Goal: Information Seeking & Learning: Understand process/instructions

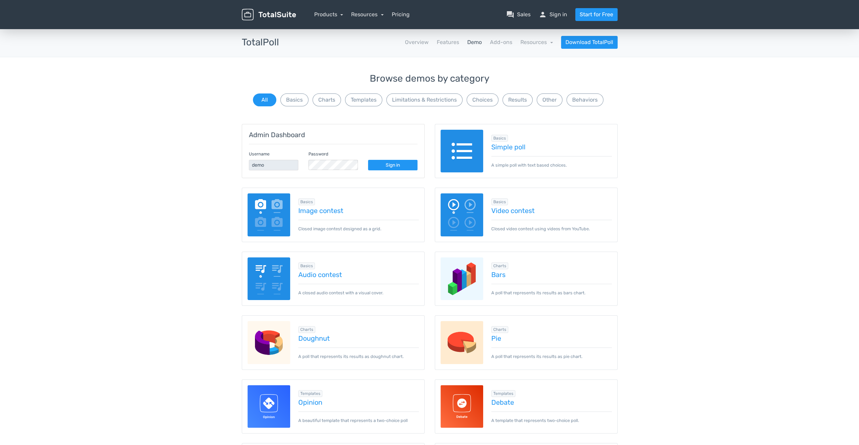
click at [470, 161] on img at bounding box center [462, 151] width 43 height 43
click at [386, 164] on link "Sign in" at bounding box center [392, 165] width 49 height 11
click at [363, 13] on link "Resources" at bounding box center [367, 14] width 33 height 6
click at [369, 52] on link "school Documentation" at bounding box center [387, 52] width 71 height 19
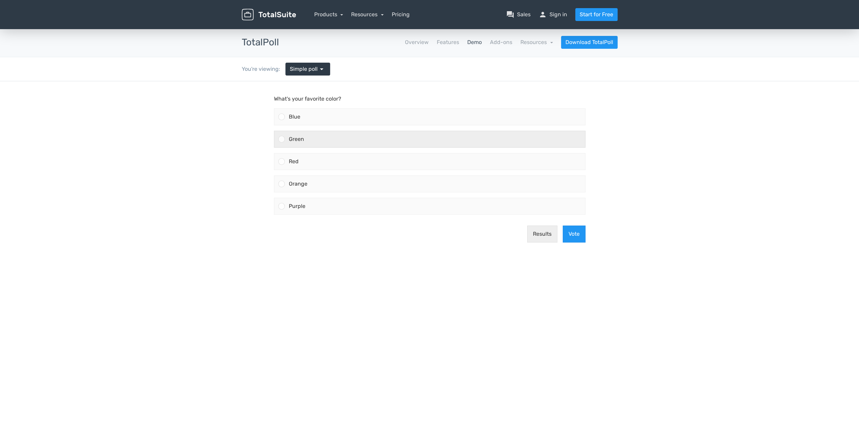
click at [356, 138] on div "Green" at bounding box center [435, 139] width 300 height 16
click at [282, 139] on input "Green" at bounding box center [282, 139] width 0 height 0
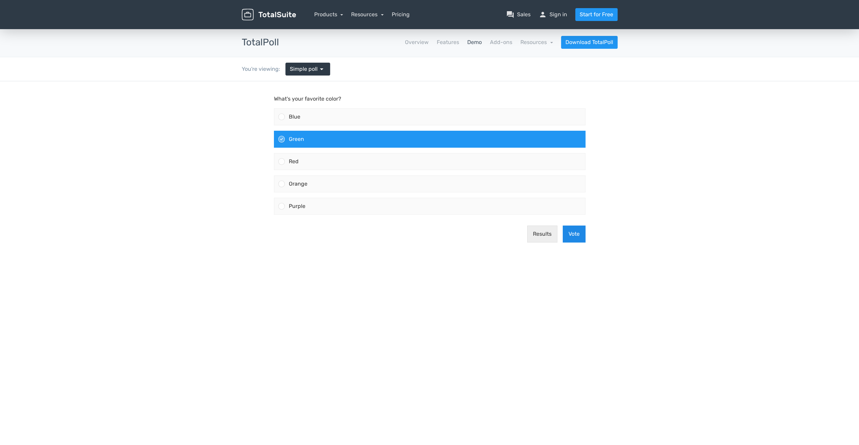
click at [579, 232] on button "Vote" at bounding box center [574, 234] width 23 height 17
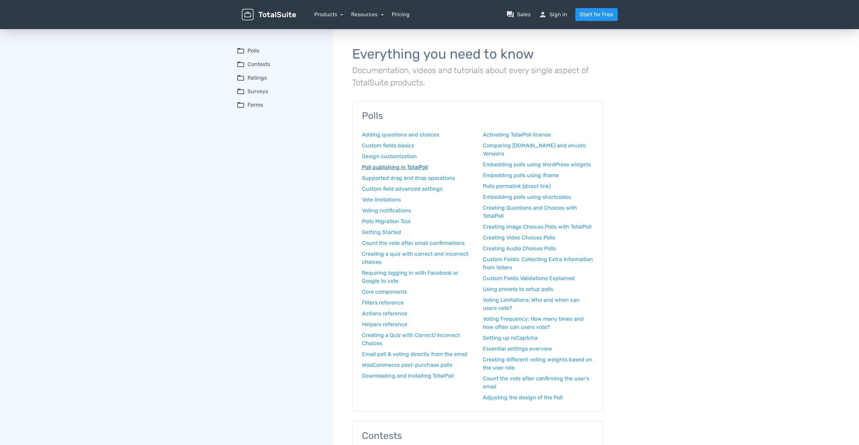
click at [408, 169] on link "Poll publishing in TotalPoll" at bounding box center [417, 167] width 111 height 8
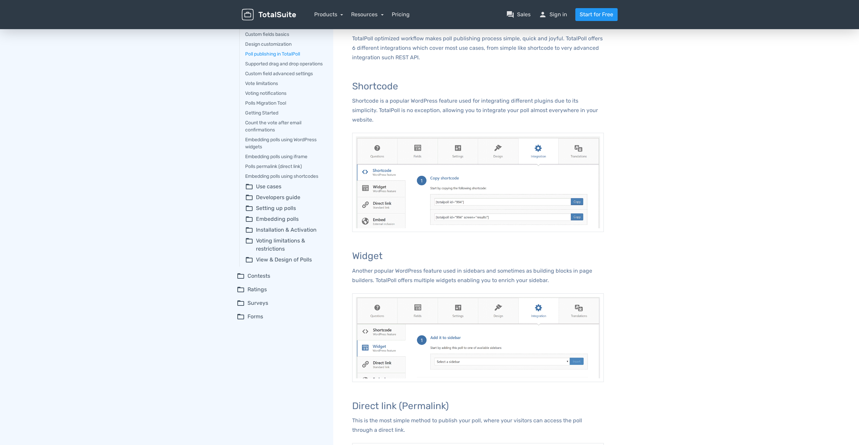
scroll to position [68, 0]
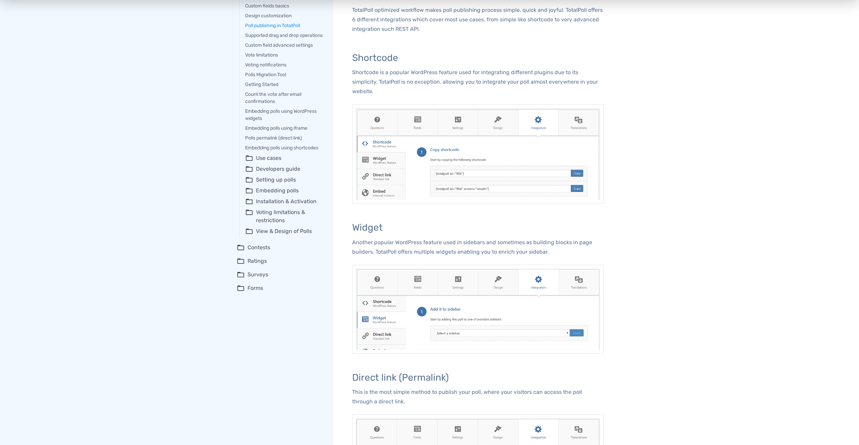
click at [277, 184] on summary "folder_open Setting up polls" at bounding box center [284, 180] width 79 height 8
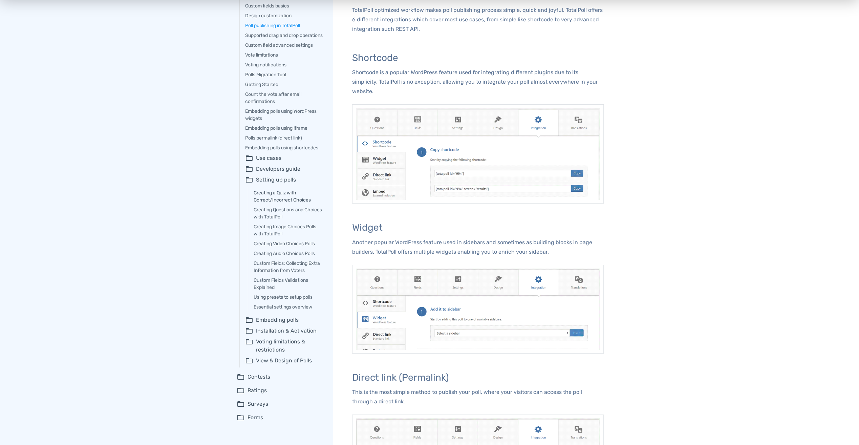
click at [292, 203] on link "Creating a Quiz with Correct/Incorrect Choices" at bounding box center [289, 196] width 70 height 14
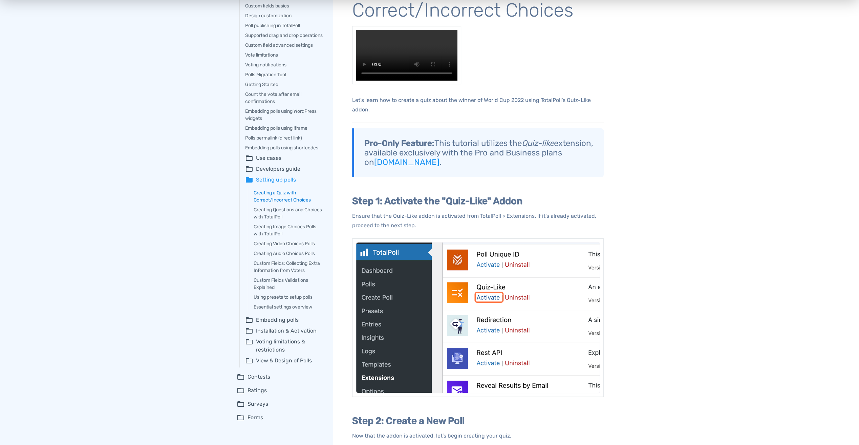
click at [292, 203] on details "folder Setting up polls Creating a Quiz with Correct/Incorrect Choices Creating…" at bounding box center [284, 245] width 79 height 138
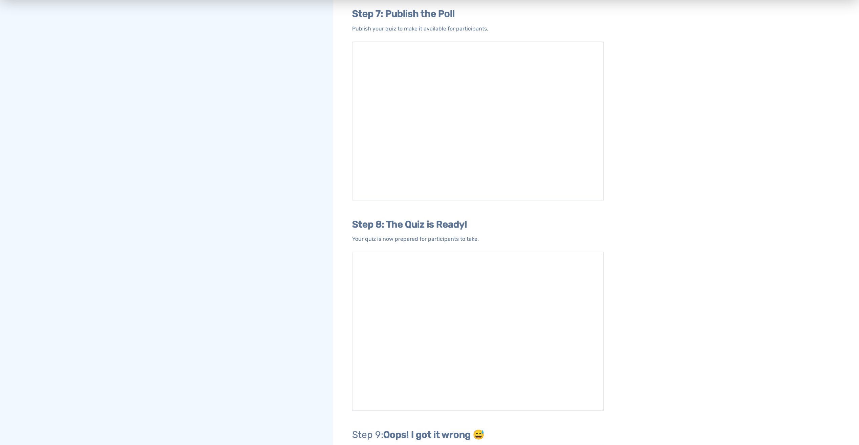
scroll to position [1626, 0]
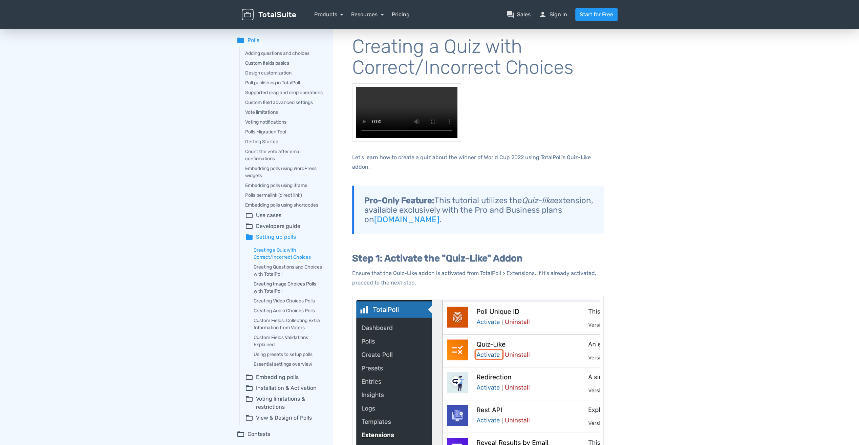
scroll to position [0, 0]
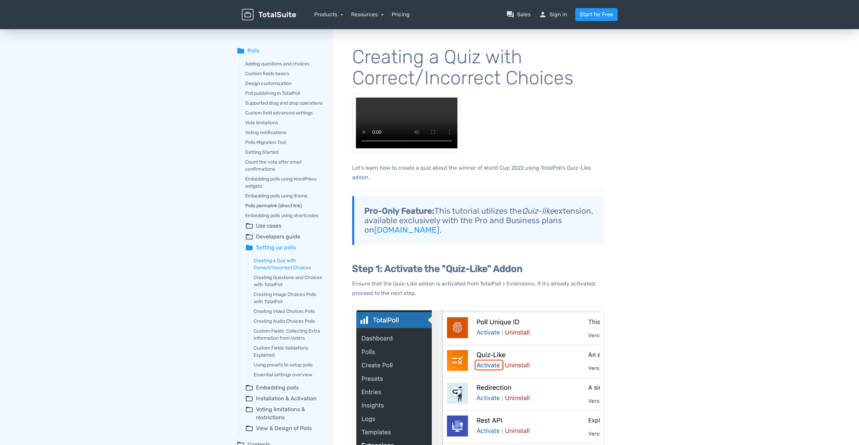
click at [258, 209] on link "Polls permalink (direct link)" at bounding box center [284, 205] width 79 height 7
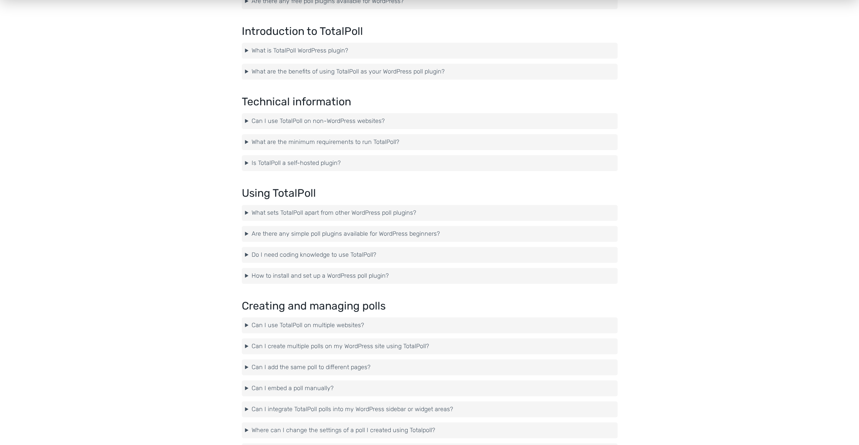
scroll to position [373, 0]
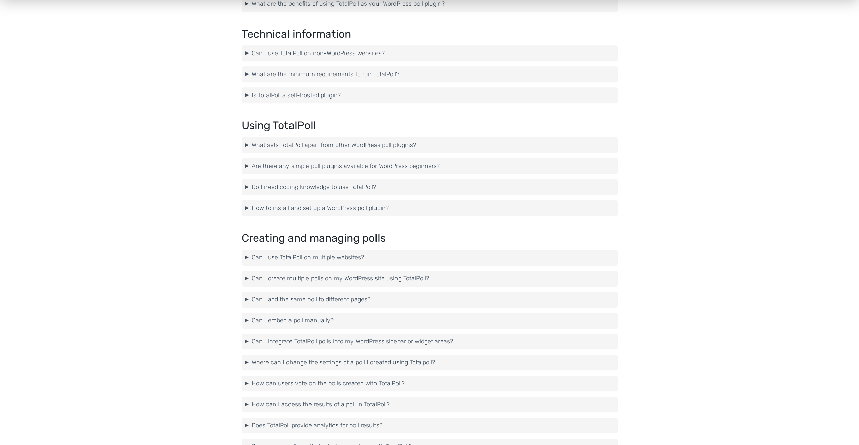
drag, startPoint x: 350, startPoint y: 208, endPoint x: 180, endPoint y: 232, distance: 171.0
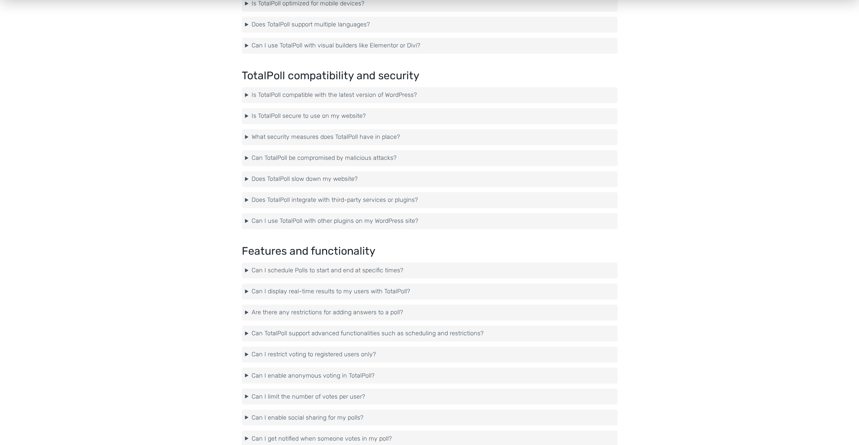
scroll to position [982, 0]
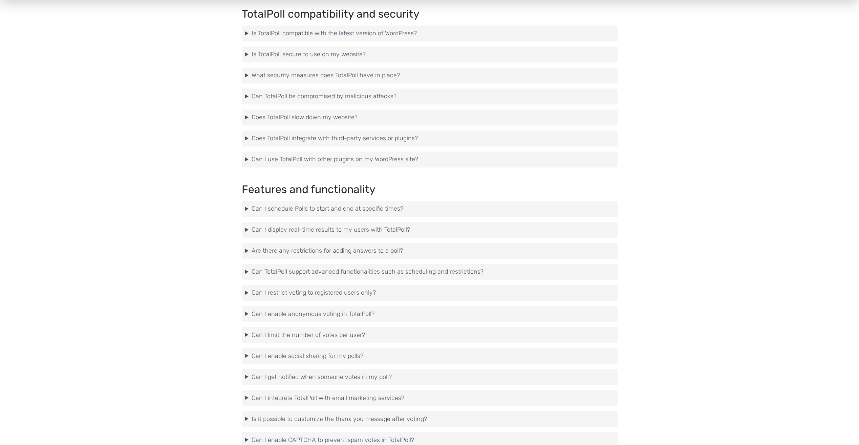
click at [266, 293] on summary "Can I restrict voting to registered users only?" at bounding box center [429, 292] width 369 height 9
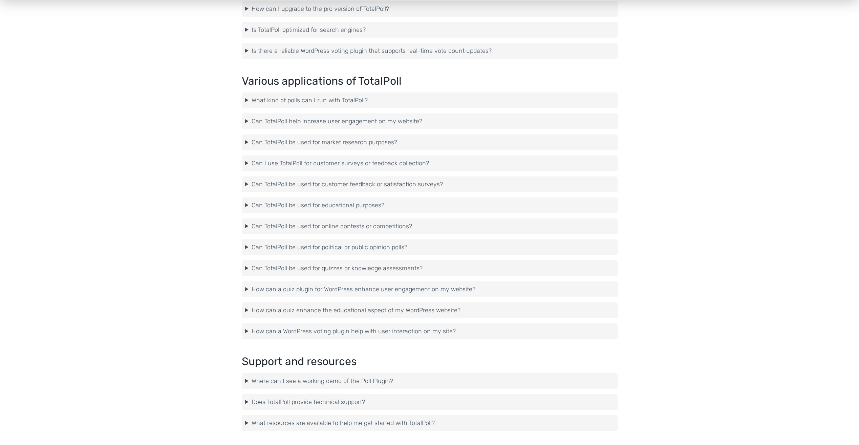
scroll to position [1626, 0]
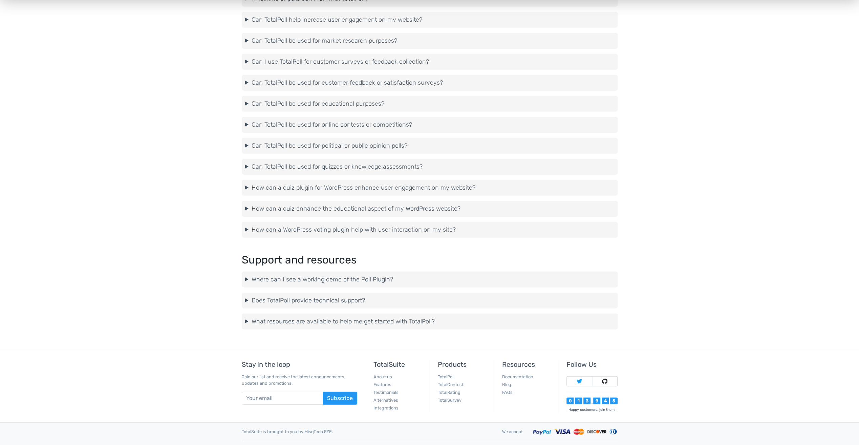
click at [287, 320] on summary "What resources are available to help me get started with TotalPoll?" at bounding box center [429, 321] width 369 height 9
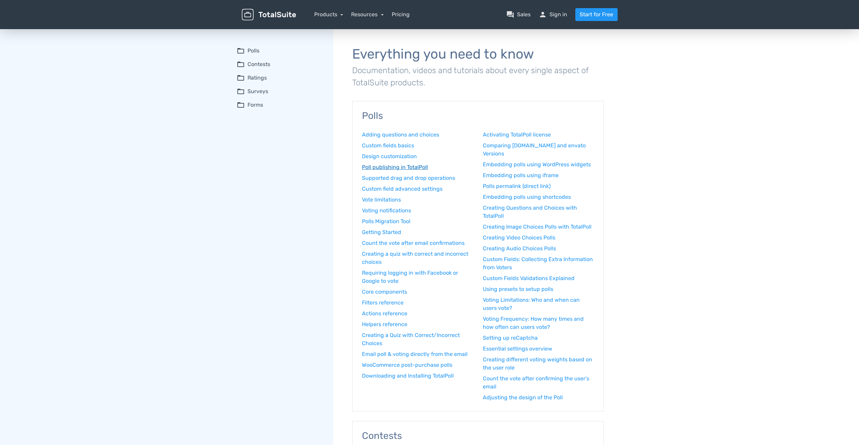
click at [396, 167] on link "Poll publishing in TotalPoll" at bounding box center [417, 167] width 111 height 8
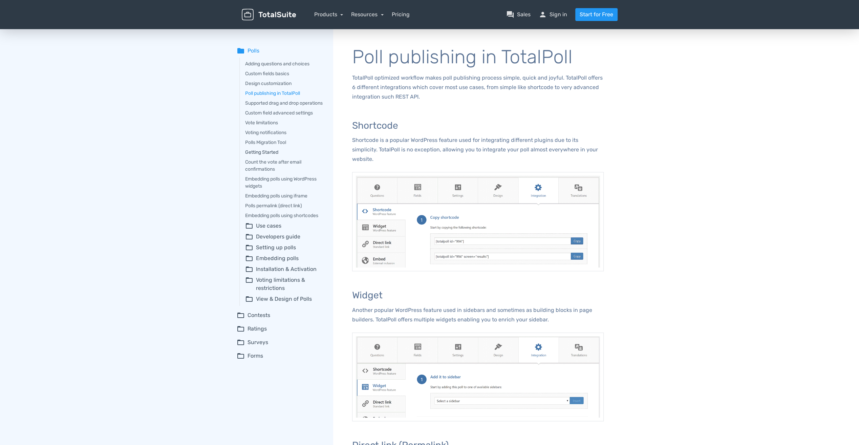
click at [272, 156] on link "Getting Started" at bounding box center [284, 152] width 79 height 7
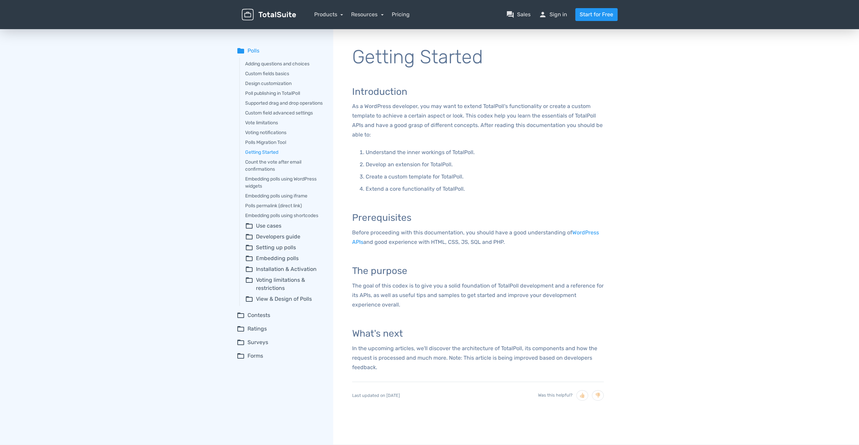
click at [265, 230] on summary "folder_open Use cases" at bounding box center [284, 226] width 79 height 8
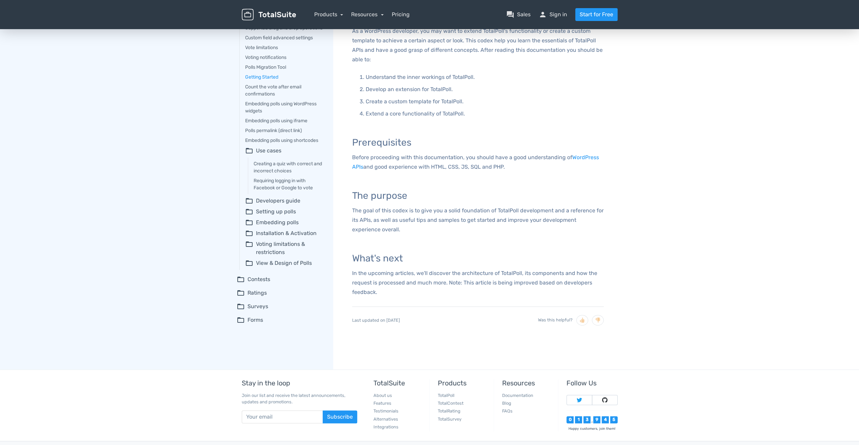
scroll to position [102, 0]
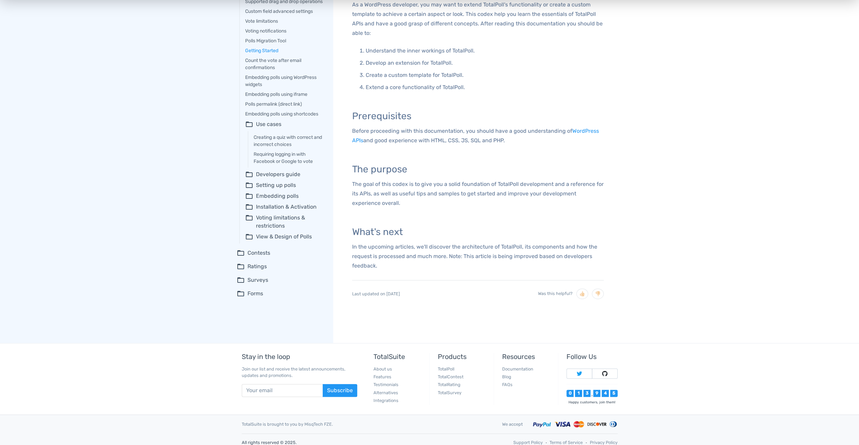
click at [265, 189] on summary "folder_open Setting up polls" at bounding box center [284, 185] width 79 height 8
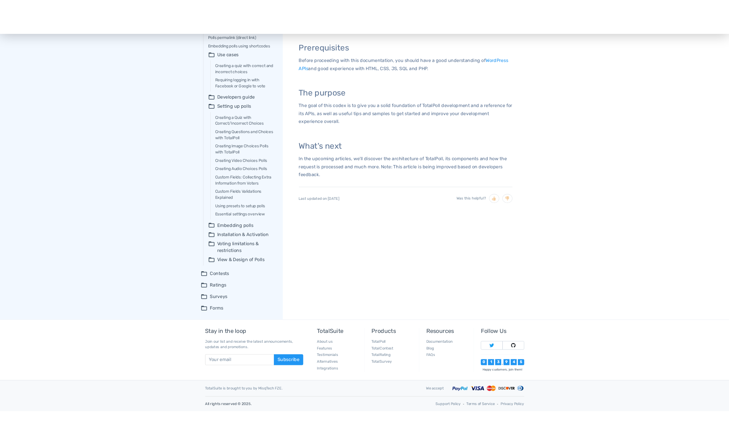
scroll to position [0, 0]
